Goal: Task Accomplishment & Management: Use online tool/utility

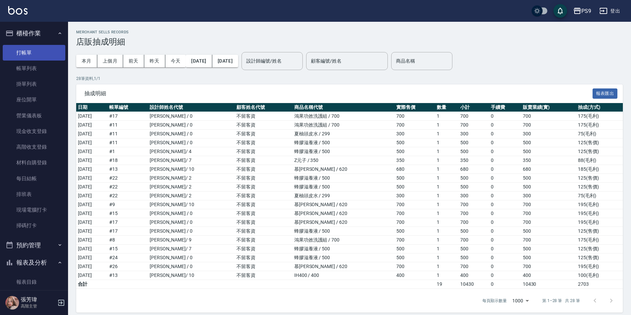
click at [35, 50] on link "打帳單" at bounding box center [34, 53] width 63 height 16
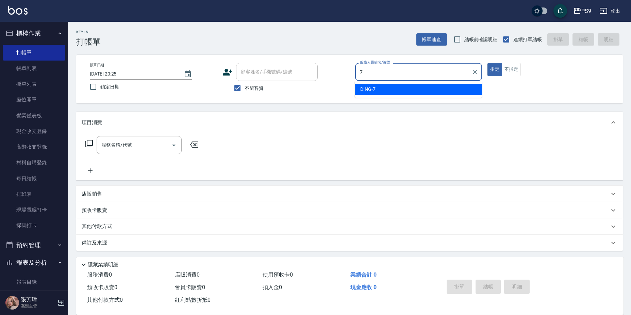
type input "DING-7"
type button "true"
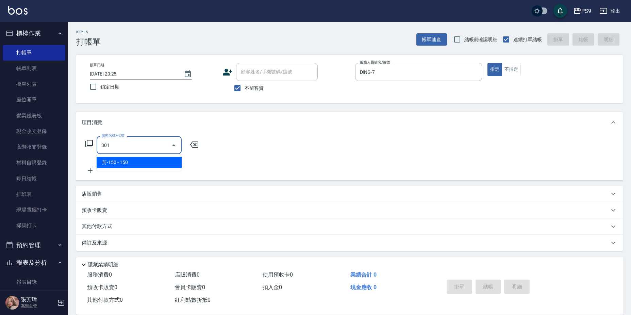
type input "剪-150(301)"
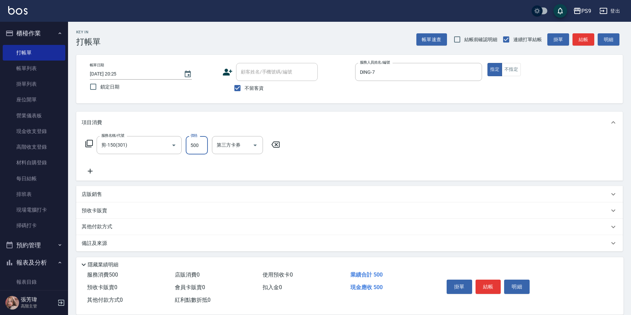
type input "500"
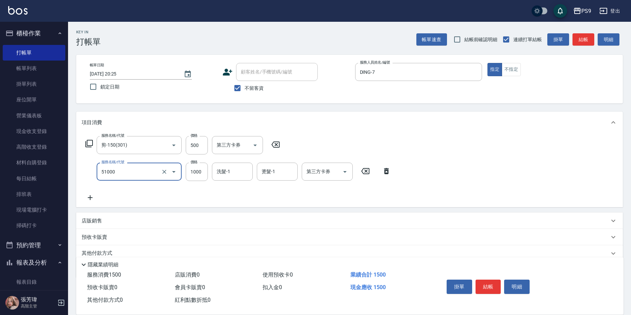
type input "燙髮1000(51000)"
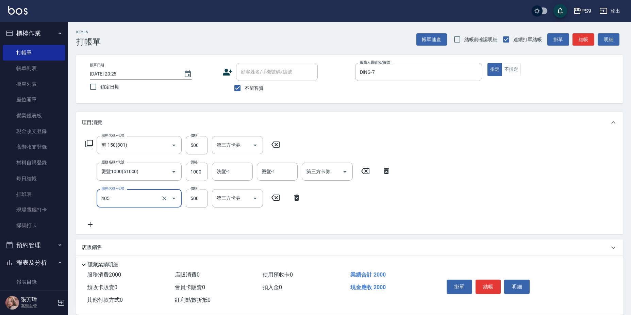
type input "護-500(405)"
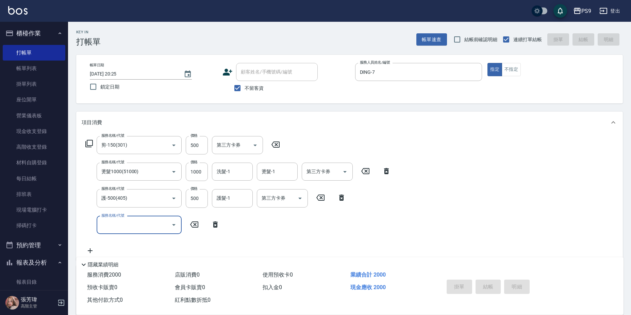
type input "[DATE] 20:26"
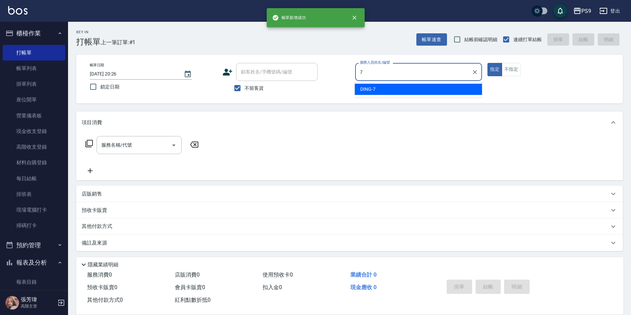
type input "DING-7"
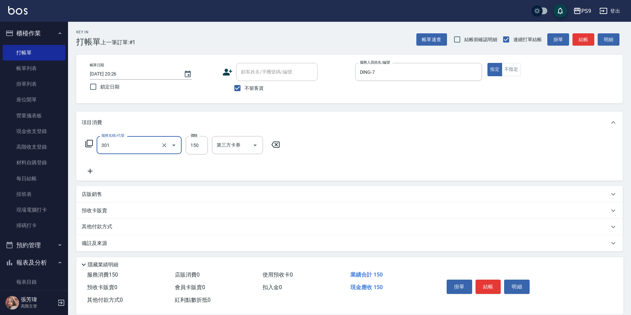
type input "剪-150(301)"
type input "350"
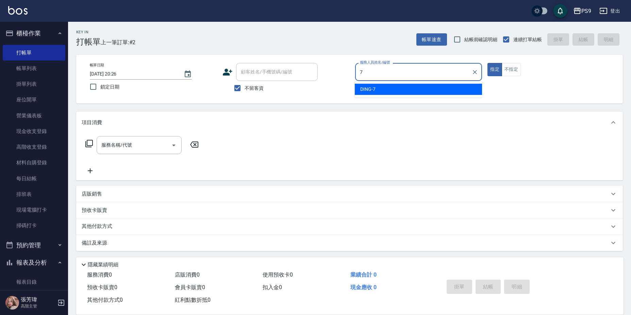
type input "DING-7"
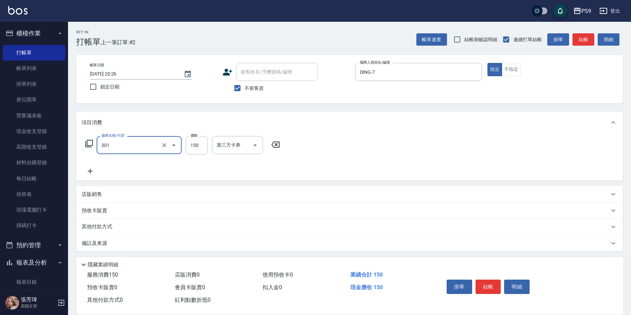
type input "剪-150(301)"
click at [192, 142] on input "150" at bounding box center [197, 145] width 22 height 18
type input "350"
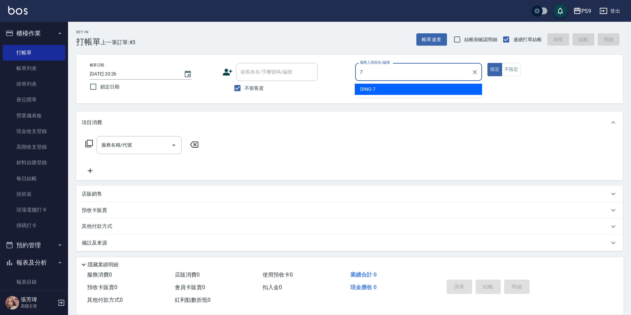
type input "DING-7"
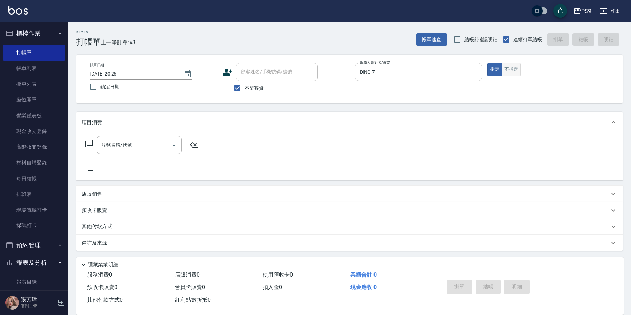
drag, startPoint x: 514, startPoint y: 62, endPoint x: 514, endPoint y: 70, distance: 7.8
click at [514, 69] on div "帳單日期 [DATE] 20:26 鎖定日期 顧客姓名/手機號碼/編號 顧客姓名/手機號碼/編號 不留客資 服務人員姓名/編號 DING-7 服務人員姓名/編…" at bounding box center [349, 79] width 547 height 49
click at [514, 70] on button "不指定" at bounding box center [511, 69] width 19 height 13
type button "false"
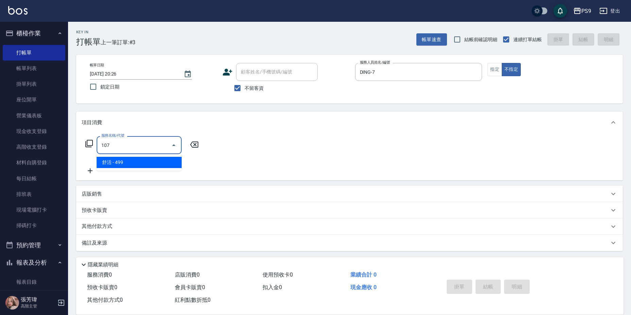
type input "[PERSON_NAME](107)"
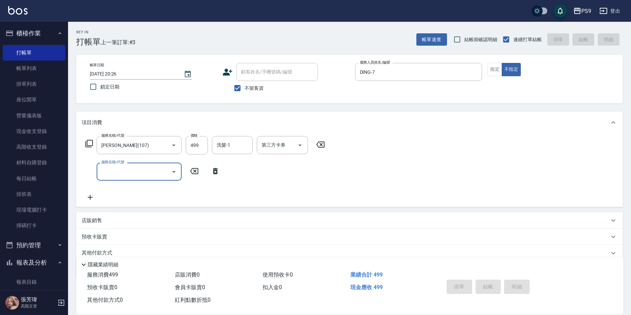
type input "[DATE] 20:27"
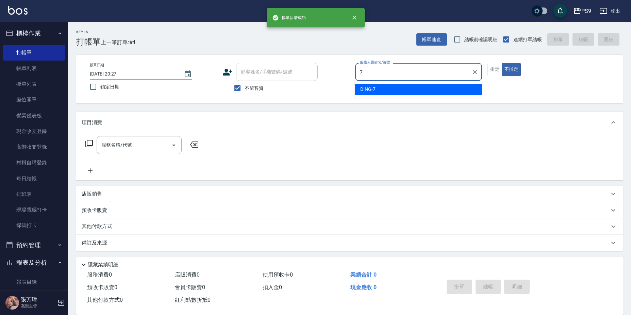
type input "DING-7"
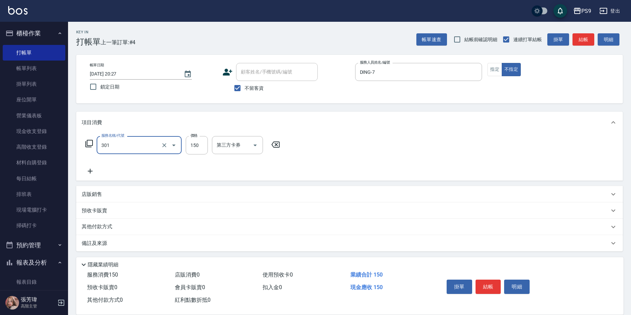
type input "剪-150(301)"
type input "500"
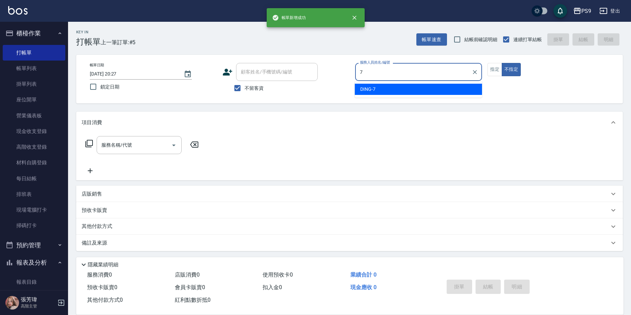
type input "DING-7"
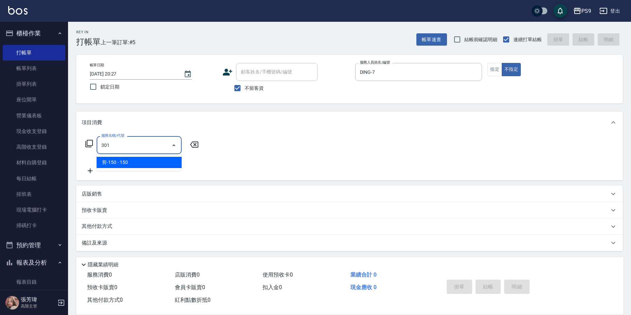
type input "剪-150(301)"
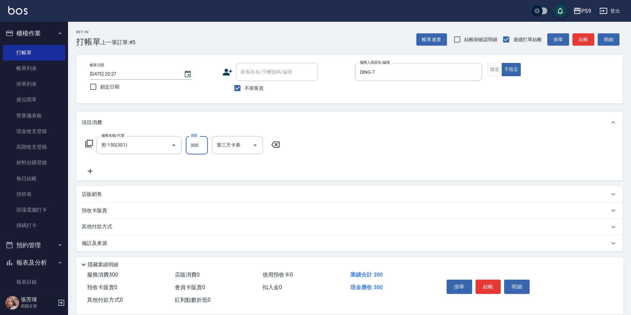
type input "300"
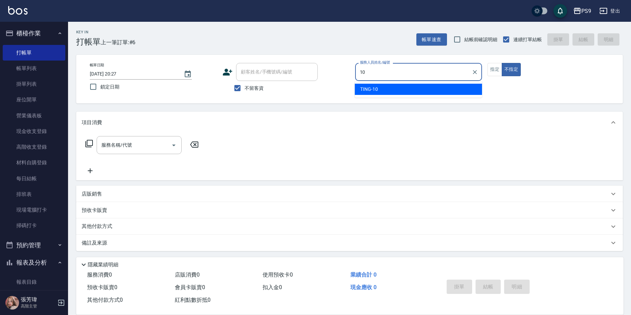
type input "TING-10"
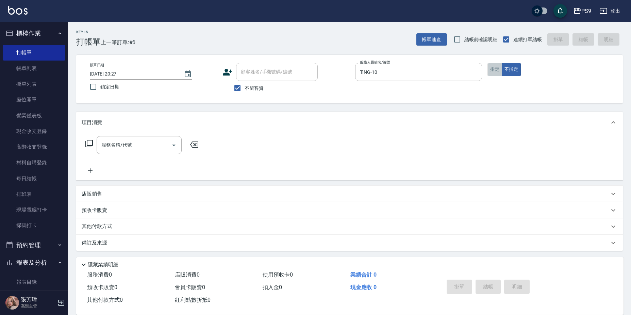
click at [488, 68] on button "指定" at bounding box center [495, 69] width 15 height 13
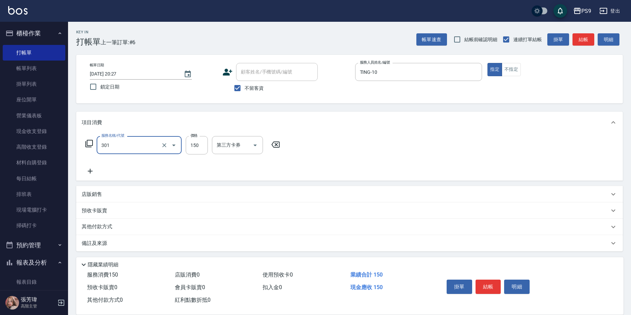
type input "剪-150(301)"
type input "350"
